Goal: Information Seeking & Learning: Learn about a topic

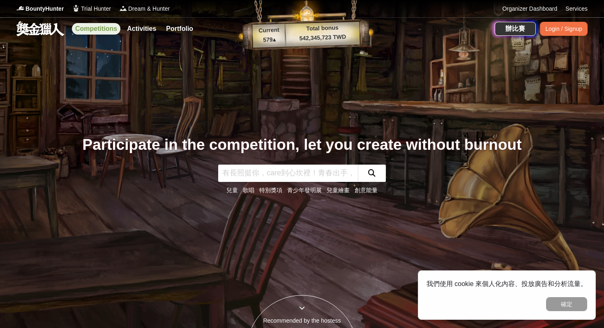
click at [91, 25] on link "Competitions" at bounding box center [96, 29] width 49 height 12
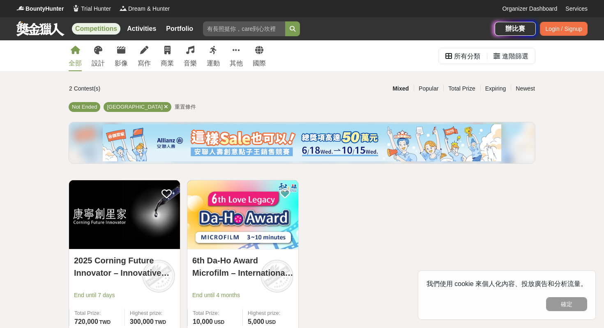
click at [36, 28] on link at bounding box center [41, 29] width 50 height 16
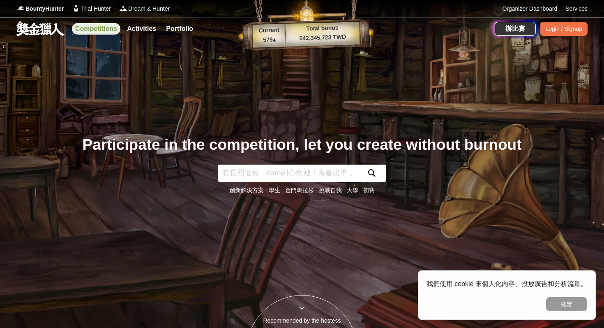
click at [97, 28] on link "Competitions" at bounding box center [96, 29] width 49 height 12
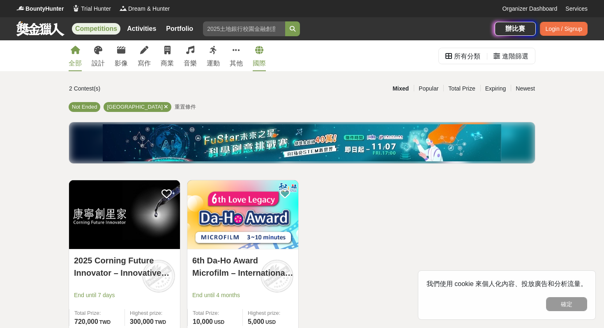
click at [256, 55] on link "國際" at bounding box center [259, 55] width 13 height 31
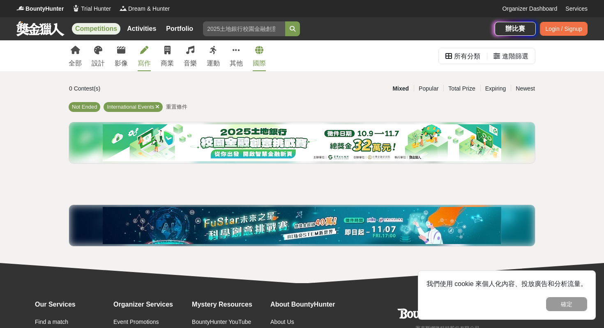
click at [144, 61] on div "寫作" at bounding box center [144, 63] width 13 height 10
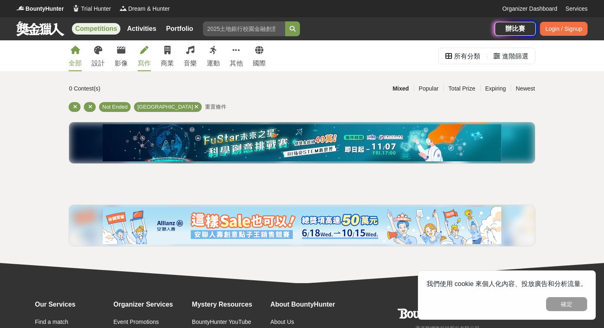
click at [72, 52] on icon at bounding box center [75, 50] width 9 height 8
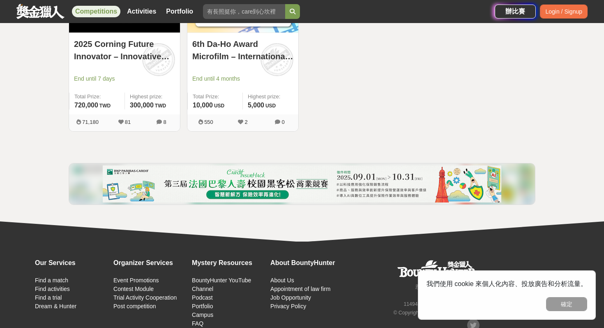
scroll to position [219, 0]
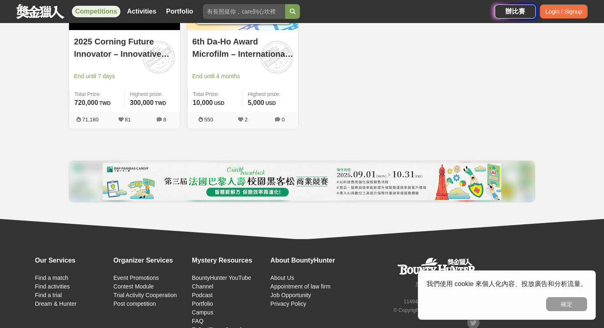
click at [120, 174] on img at bounding box center [302, 181] width 399 height 37
